Goal: Find specific page/section: Find specific page/section

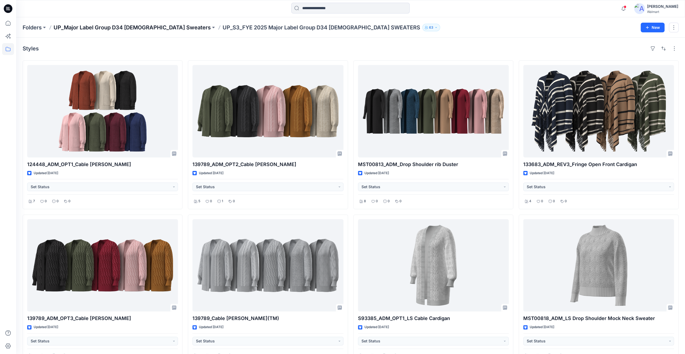
click at [132, 24] on p "UP_Major Label Group D34 [DEMOGRAPHIC_DATA] Sweaters" at bounding box center [132, 28] width 157 height 8
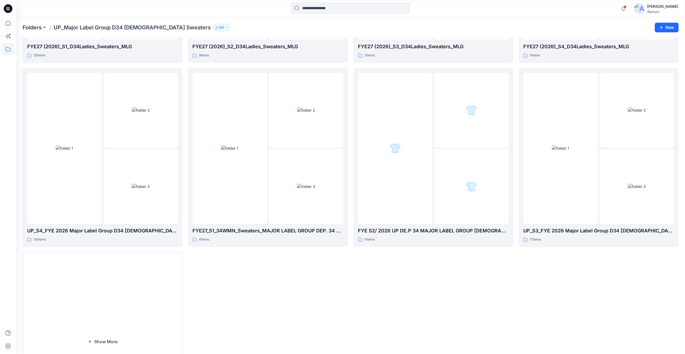
scroll to position [215, 0]
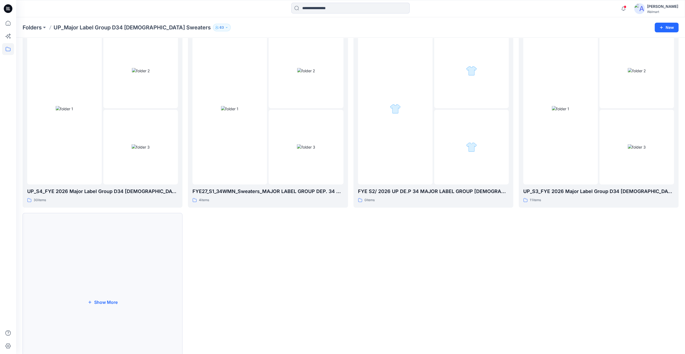
click at [134, 277] on button "Show More" at bounding box center [103, 302] width 160 height 179
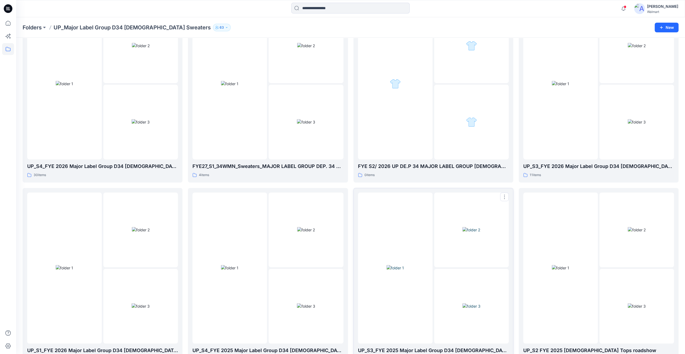
scroll to position [231, 0]
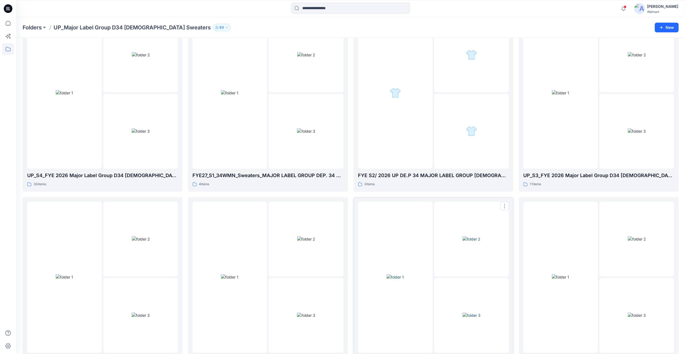
click at [463, 242] on img at bounding box center [472, 239] width 18 height 6
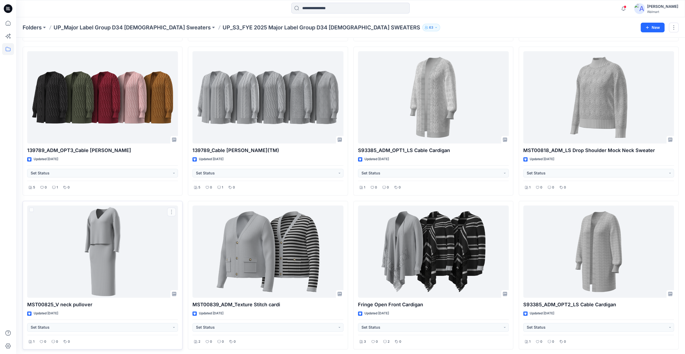
scroll to position [169, 0]
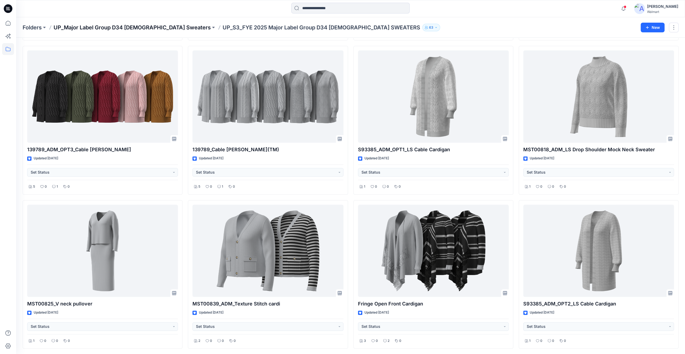
click at [138, 30] on p "UP_Major Label Group D34 [DEMOGRAPHIC_DATA] Sweaters" at bounding box center [132, 28] width 157 height 8
